Goal: Navigation & Orientation: Understand site structure

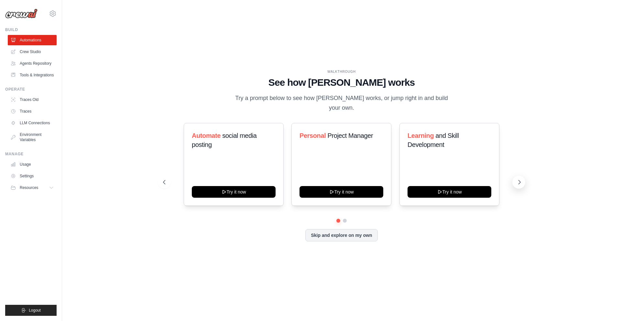
click at [522, 179] on icon at bounding box center [519, 182] width 6 height 6
click at [15, 53] on icon at bounding box center [14, 51] width 4 height 4
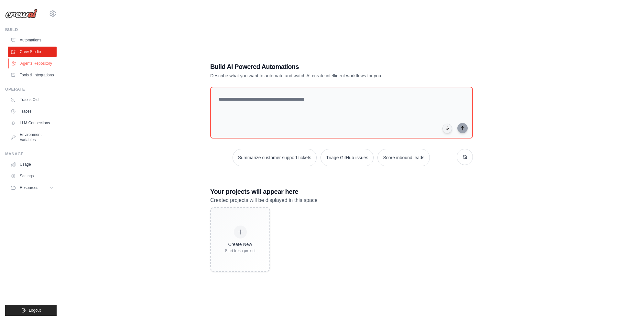
click at [16, 64] on icon at bounding box center [13, 63] width 5 height 5
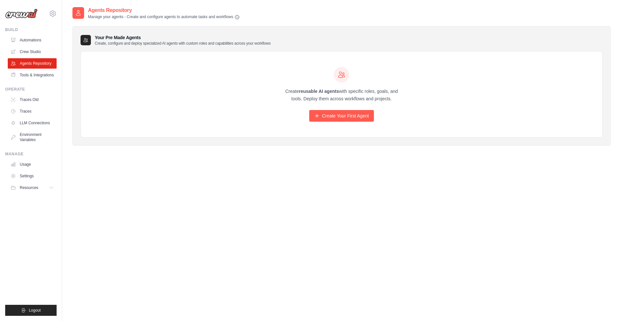
click at [59, 114] on div "viditostwal@gmail.com Settings Build Automations" at bounding box center [31, 160] width 62 height 321
click at [19, 84] on ul "Build Automations Crew Studio Agents Repository Tools & Integrations" at bounding box center [30, 171] width 51 height 289
click at [21, 80] on ul "Build Automations Crew Studio Agents Repository Tools & Integrations" at bounding box center [30, 171] width 51 height 289
click at [26, 76] on link "Tools & Integrations" at bounding box center [32, 75] width 49 height 10
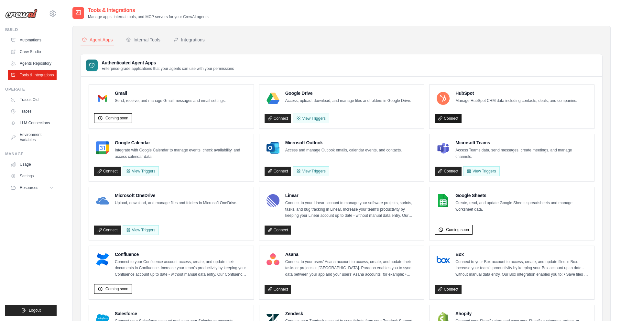
click at [440, 121] on link "Connect" at bounding box center [448, 118] width 27 height 9
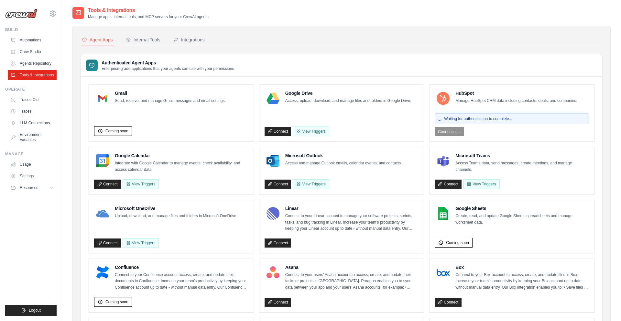
click at [403, 67] on div "Authenticated Agent Apps Enterprise-grade applications that your agents can use…" at bounding box center [341, 65] width 521 height 22
click at [474, 185] on button "View Triggers" at bounding box center [481, 184] width 36 height 10
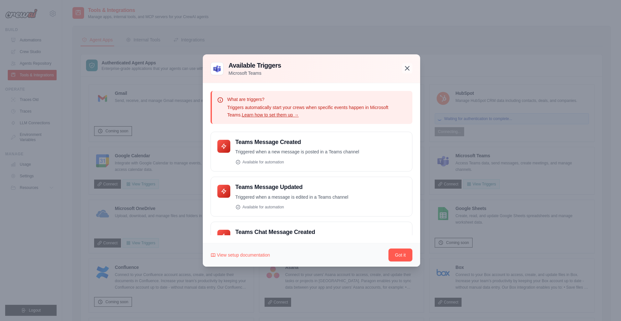
click at [405, 67] on icon "button" at bounding box center [407, 68] width 8 height 8
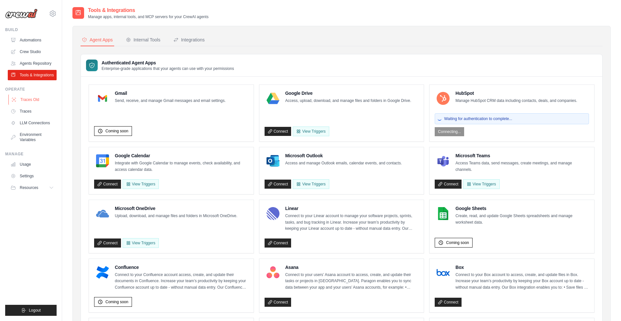
click at [18, 101] on link "Traces Old" at bounding box center [32, 99] width 49 height 10
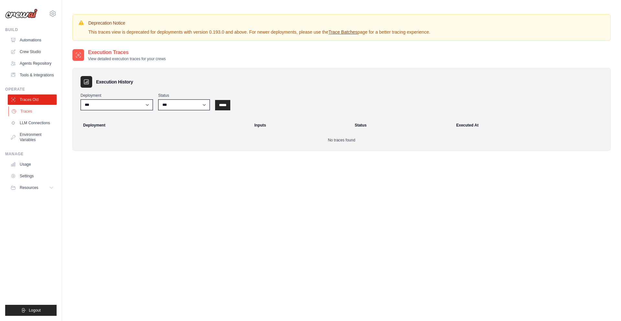
click at [24, 109] on link "Traces" at bounding box center [32, 111] width 49 height 10
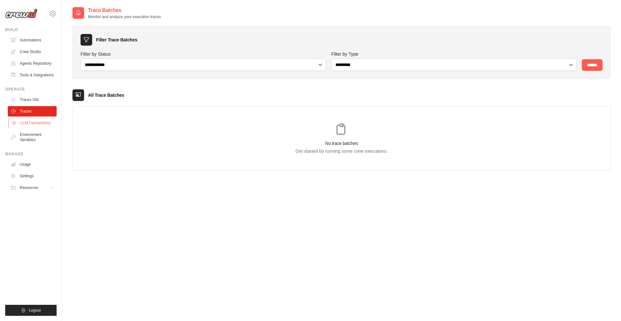
click at [25, 118] on link "LLM Connections" at bounding box center [32, 123] width 49 height 10
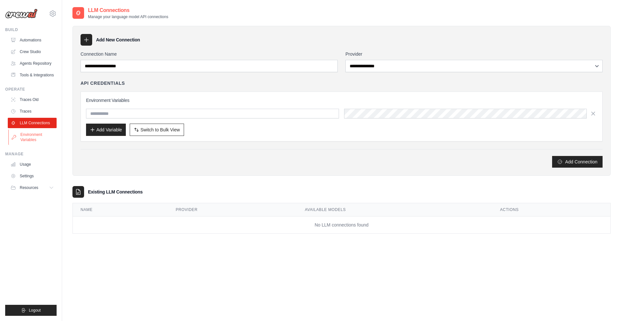
click at [23, 135] on link "Environment Variables" at bounding box center [32, 137] width 49 height 16
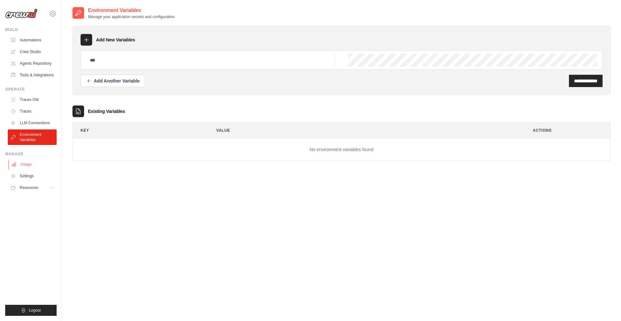
click at [19, 166] on link "Usage" at bounding box center [32, 164] width 49 height 10
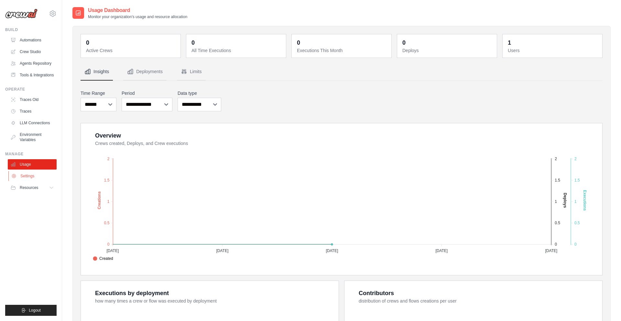
click at [19, 173] on link "Settings" at bounding box center [32, 176] width 49 height 10
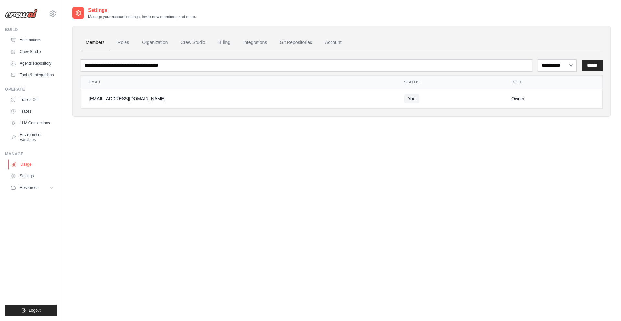
click at [24, 164] on link "Usage" at bounding box center [32, 164] width 49 height 10
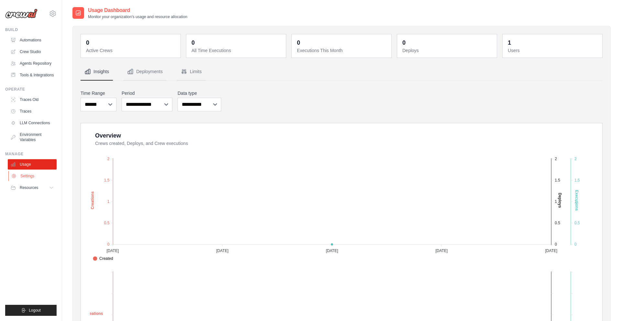
click at [26, 176] on link "Settings" at bounding box center [32, 176] width 49 height 10
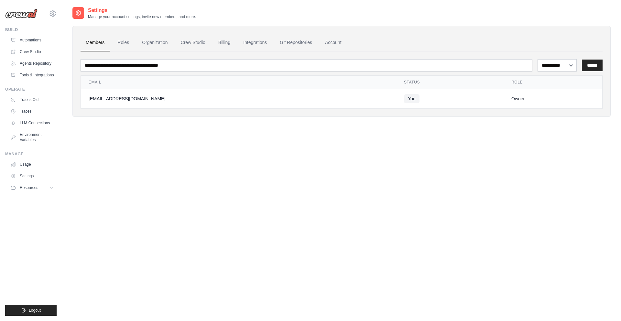
click at [26, 182] on ul "Usage Settings Resources Documentation Blog" at bounding box center [32, 176] width 49 height 34
click at [26, 189] on span "Resources" at bounding box center [29, 187] width 18 height 5
click at [38, 35] on link "Automations" at bounding box center [32, 40] width 49 height 10
click at [48, 18] on div "viditostwal@gmail.com Settings" at bounding box center [30, 10] width 51 height 21
click at [50, 16] on icon at bounding box center [53, 14] width 8 height 8
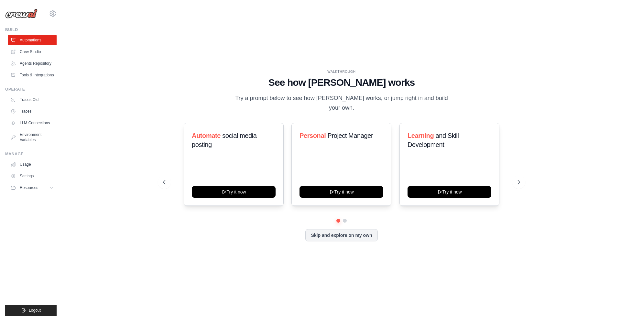
click at [50, 16] on icon at bounding box center [53, 14] width 8 height 8
click at [59, 45] on link "Settings" at bounding box center [79, 40] width 61 height 13
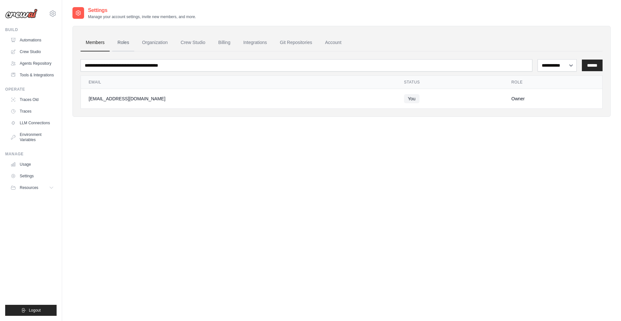
click at [120, 50] on link "Roles" at bounding box center [123, 42] width 22 height 17
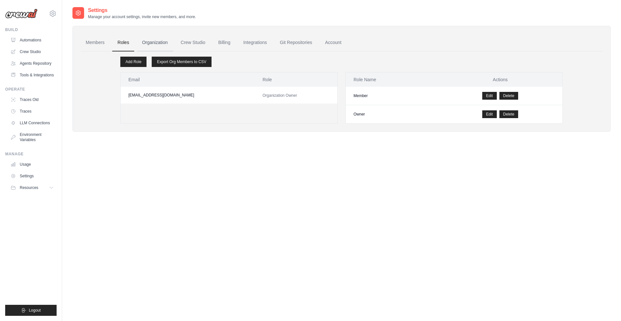
click at [148, 40] on link "Organization" at bounding box center [155, 42] width 36 height 17
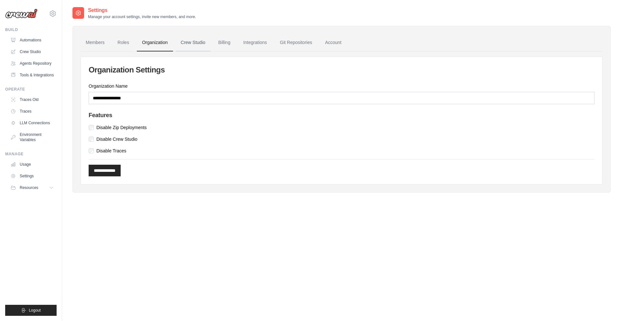
click at [202, 44] on link "Crew Studio" at bounding box center [193, 42] width 35 height 17
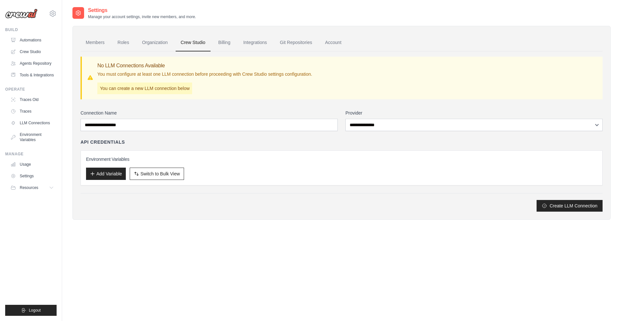
click at [227, 43] on link "Billing" at bounding box center [224, 42] width 22 height 17
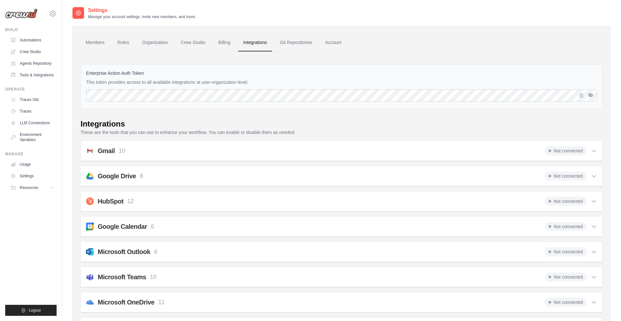
click at [590, 98] on button "button" at bounding box center [591, 95] width 8 height 8
click at [594, 150] on icon at bounding box center [594, 151] width 6 height 6
